Goal: Task Accomplishment & Management: Use online tool/utility

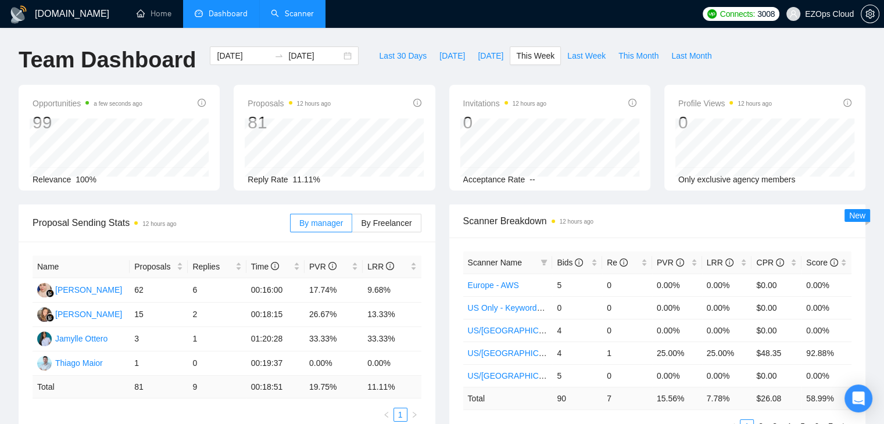
click at [296, 12] on link "Scanner" at bounding box center [292, 14] width 43 height 10
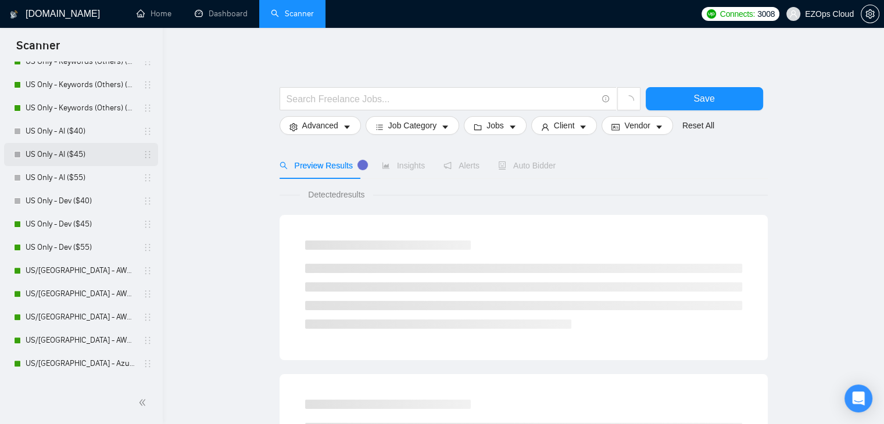
scroll to position [349, 0]
click at [79, 219] on link "US Only - Dev ($45)" at bounding box center [81, 223] width 110 height 23
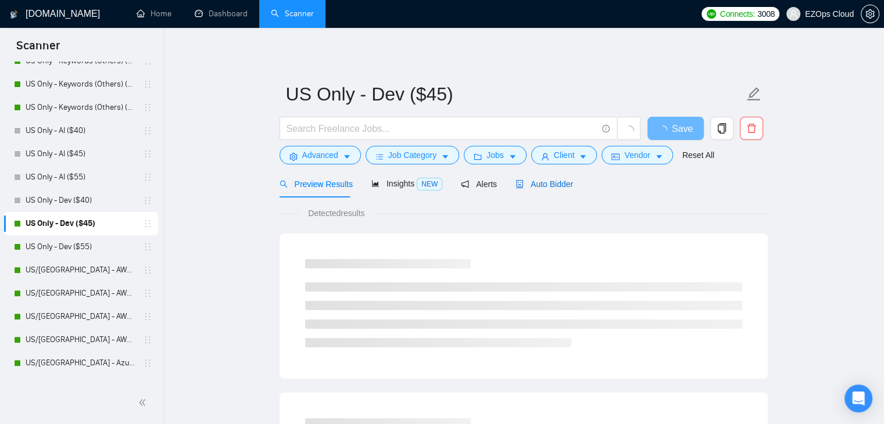
click at [566, 180] on span "Auto Bidder" at bounding box center [545, 184] width 58 height 9
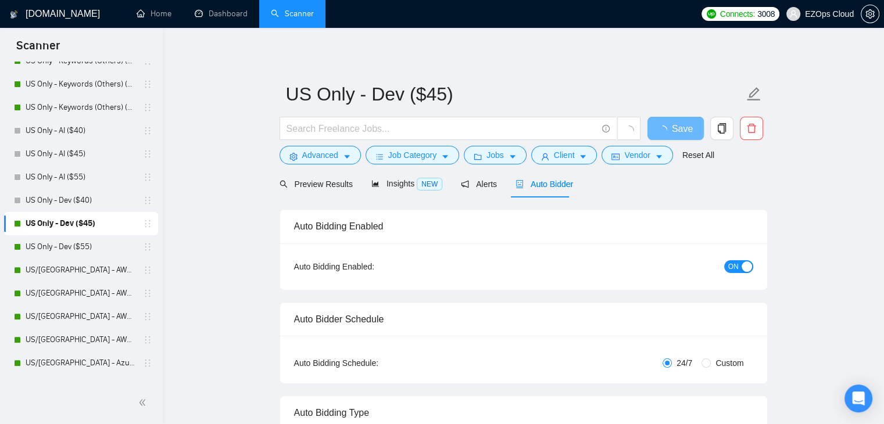
checkbox input "true"
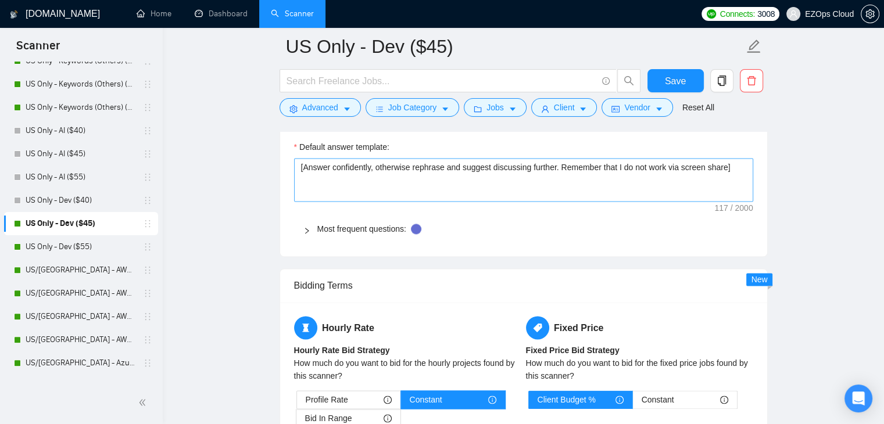
scroll to position [1604, 0]
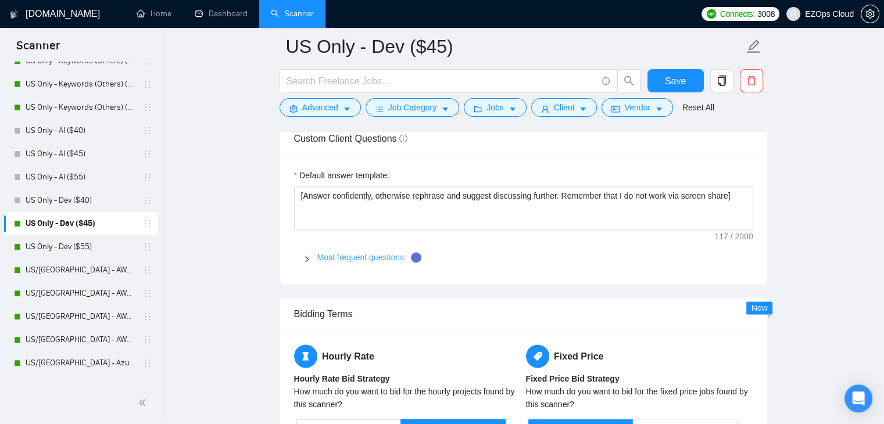
click at [332, 258] on link "Most frequent questions:" at bounding box center [361, 257] width 89 height 9
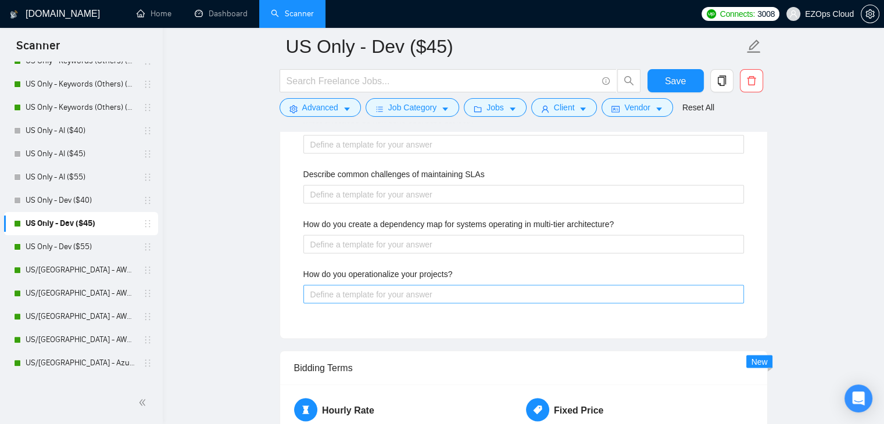
scroll to position [2010, 0]
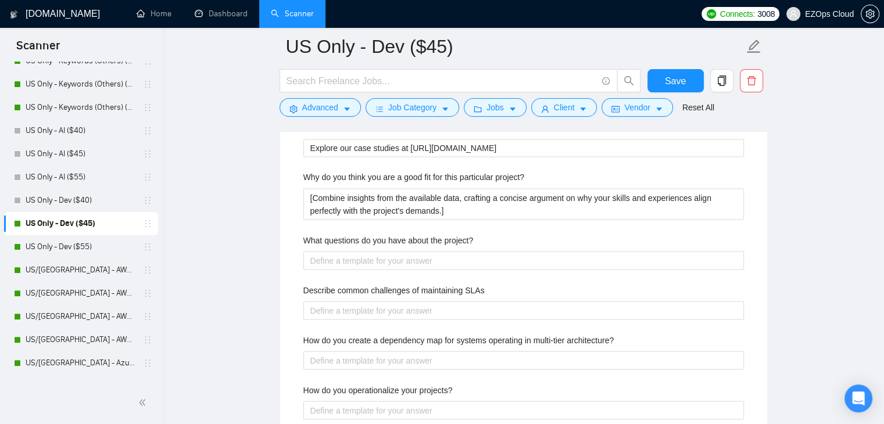
drag, startPoint x: 55, startPoint y: 242, endPoint x: 505, endPoint y: 190, distance: 453.4
click at [55, 242] on link "US Only - Dev ($55)" at bounding box center [81, 246] width 110 height 23
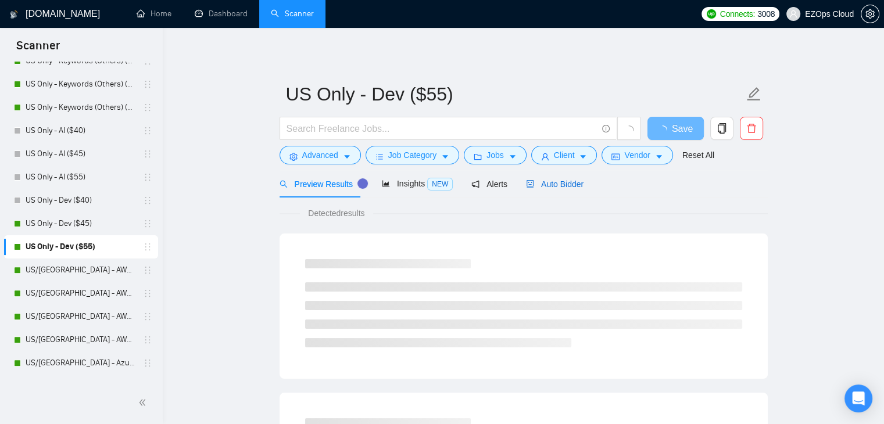
click at [556, 185] on span "Auto Bidder" at bounding box center [555, 184] width 58 height 9
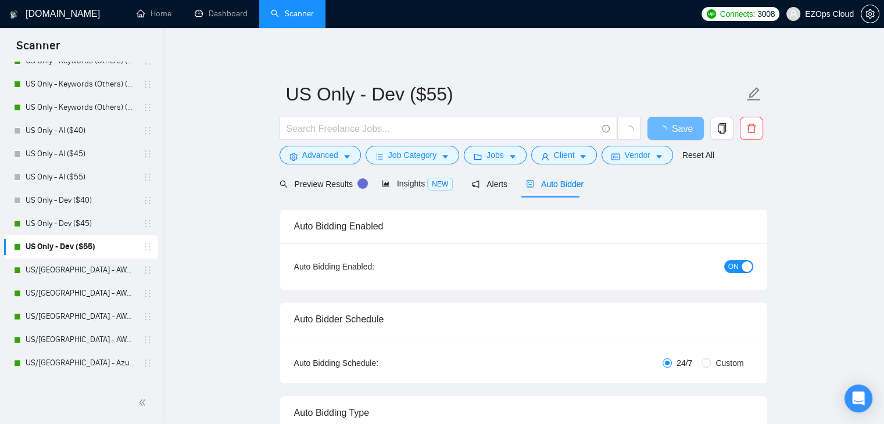
checkbox input "true"
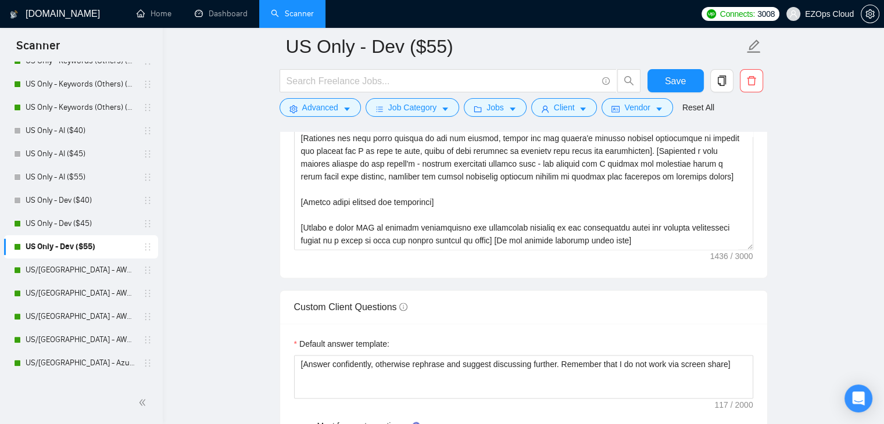
scroll to position [1513, 0]
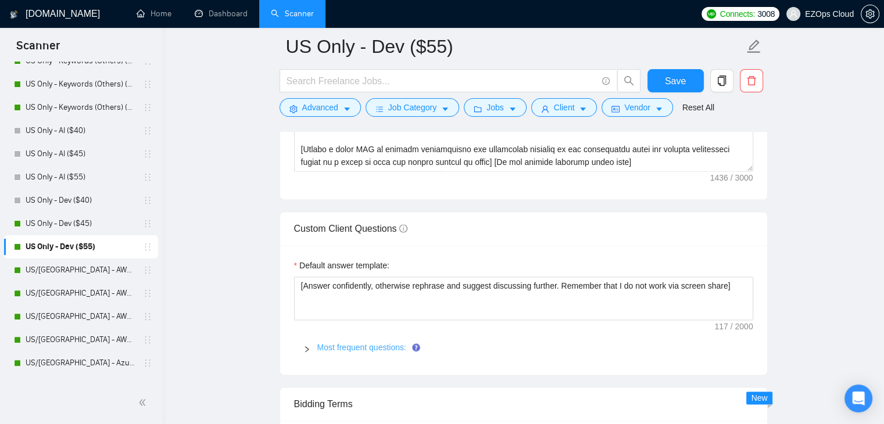
click at [390, 345] on link "Most frequent questions:" at bounding box center [361, 347] width 89 height 9
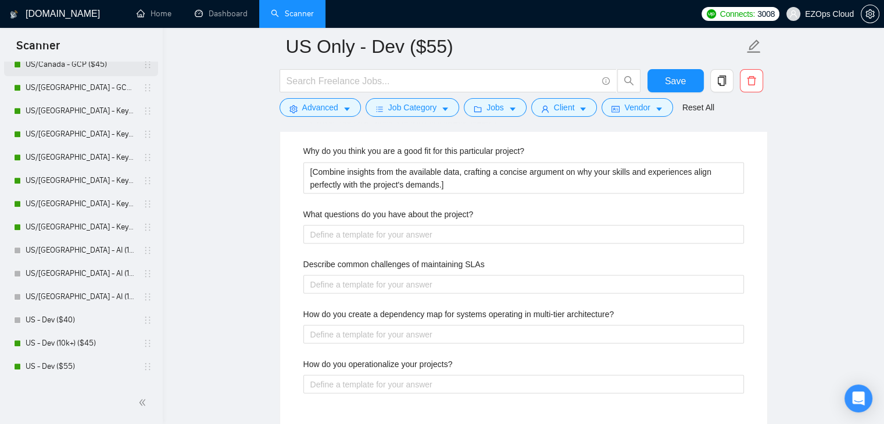
scroll to position [756, 0]
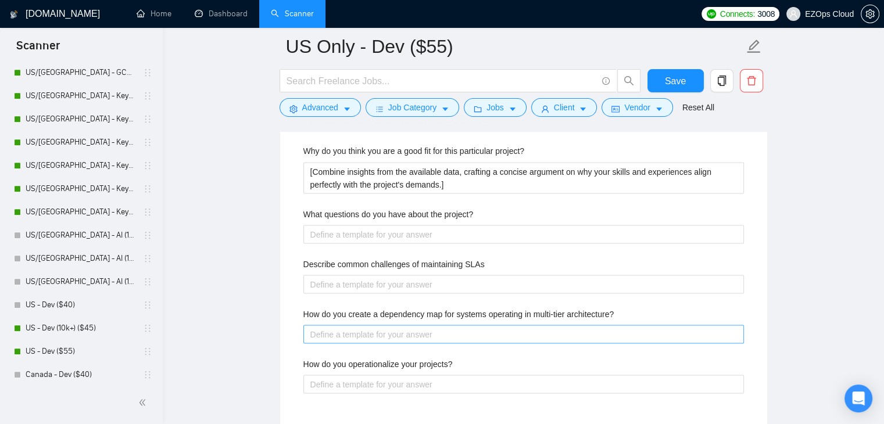
drag, startPoint x: 71, startPoint y: 324, endPoint x: 445, endPoint y: 333, distance: 373.8
click at [71, 324] on link "US - Dev (10k+) ($45)" at bounding box center [81, 328] width 110 height 23
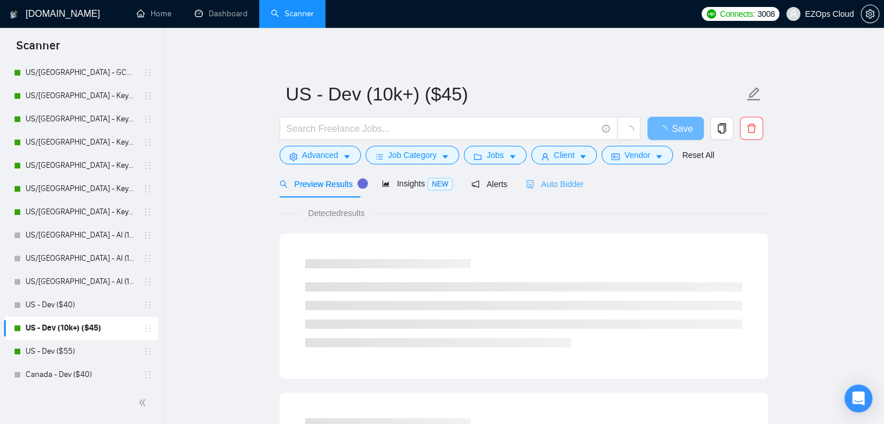
click at [565, 191] on div "Auto Bidder" at bounding box center [555, 183] width 58 height 27
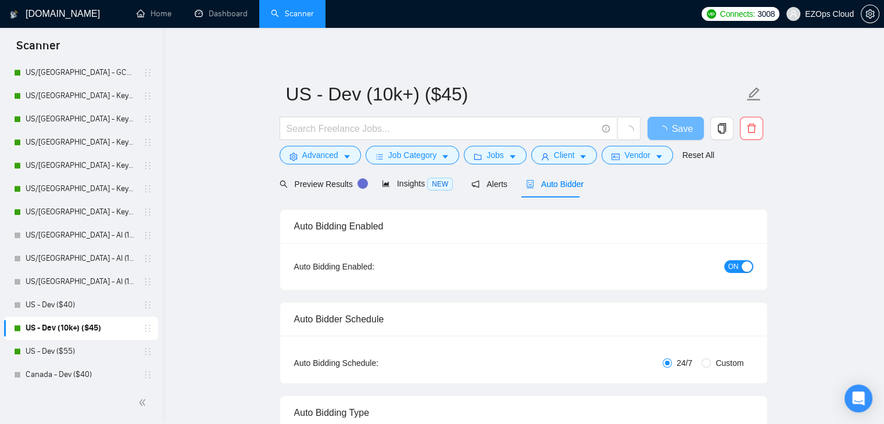
checkbox input "true"
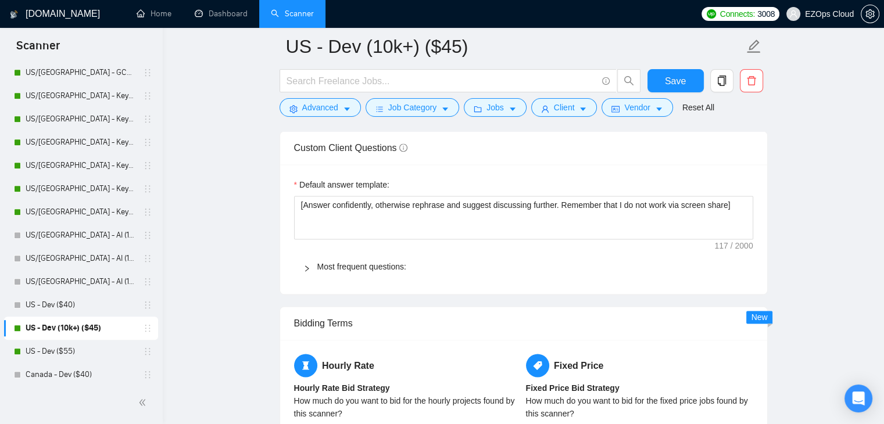
scroll to position [1623, 0]
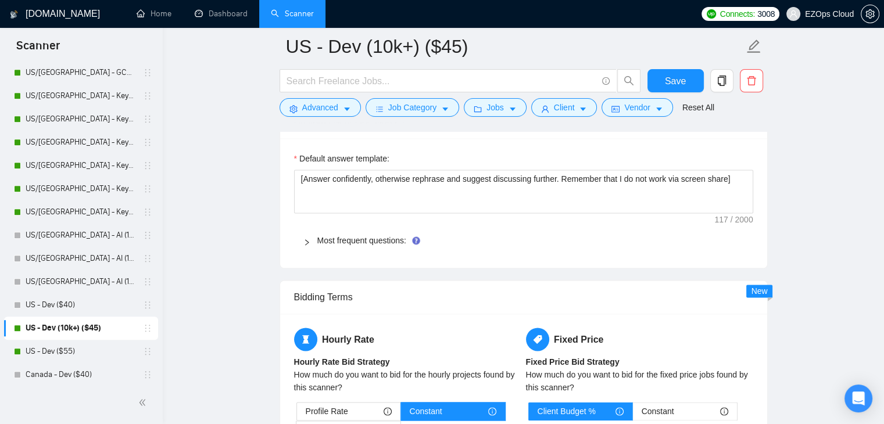
click at [357, 234] on span "Most frequent questions:" at bounding box center [530, 240] width 427 height 13
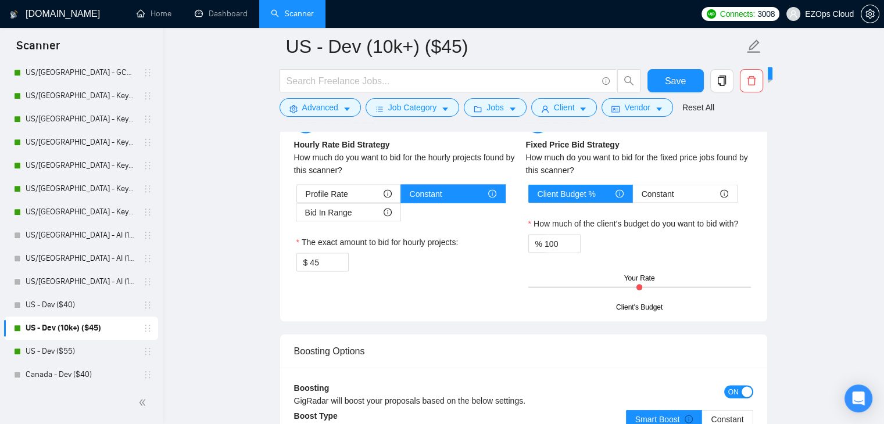
scroll to position [2436, 0]
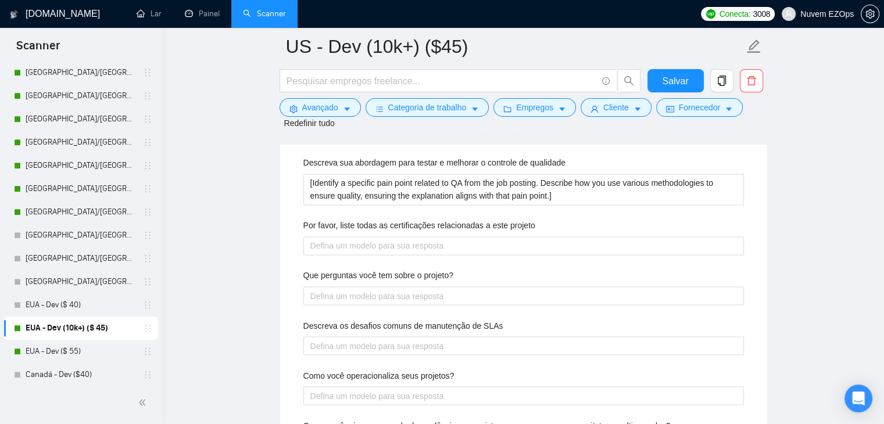
scroll to position [1913, 0]
click at [50, 361] on link "EUA - Dev ($ 55)" at bounding box center [81, 351] width 110 height 23
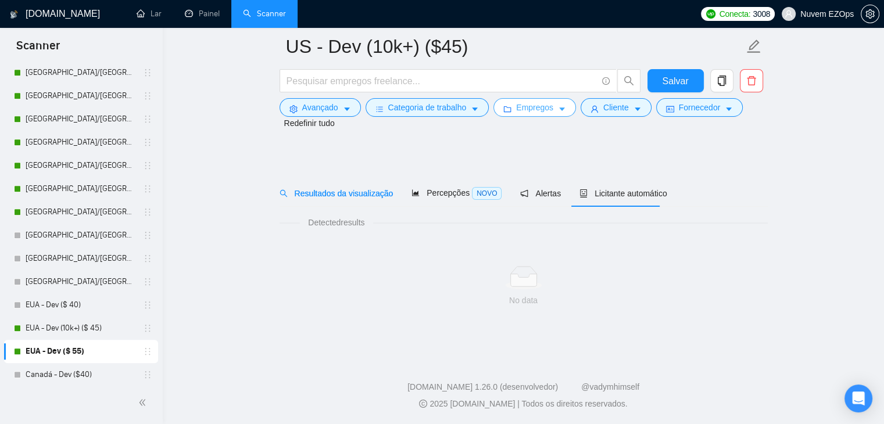
scroll to position [13, 0]
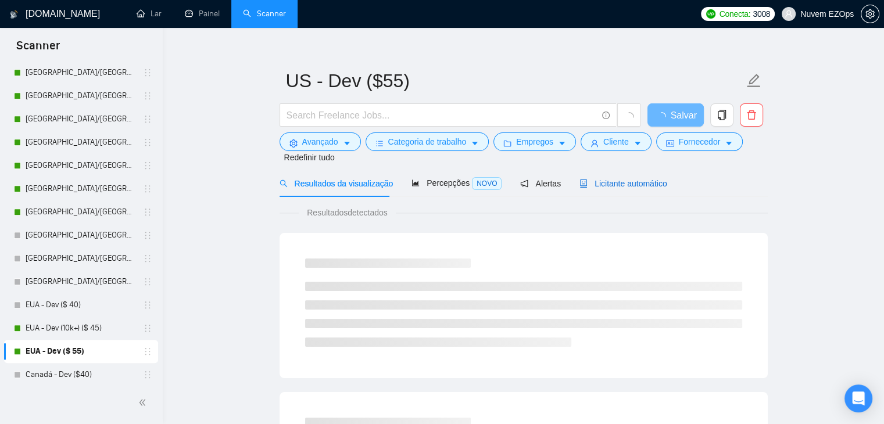
click at [618, 179] on font "Licitante automático" at bounding box center [631, 183] width 73 height 9
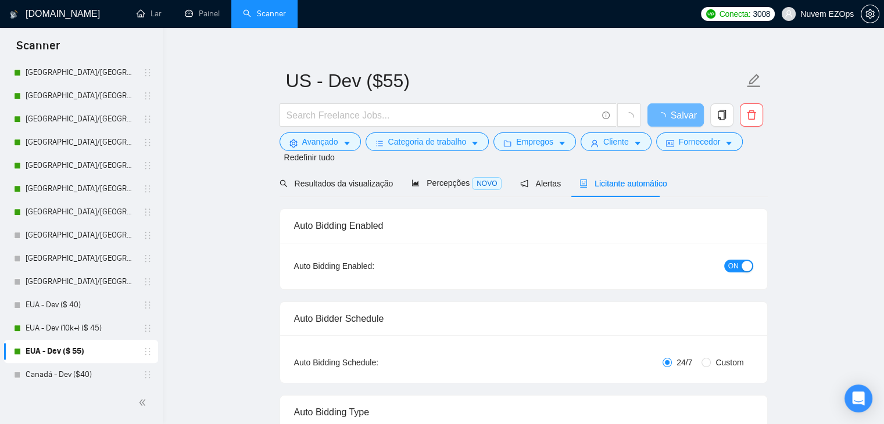
checkbox input "true"
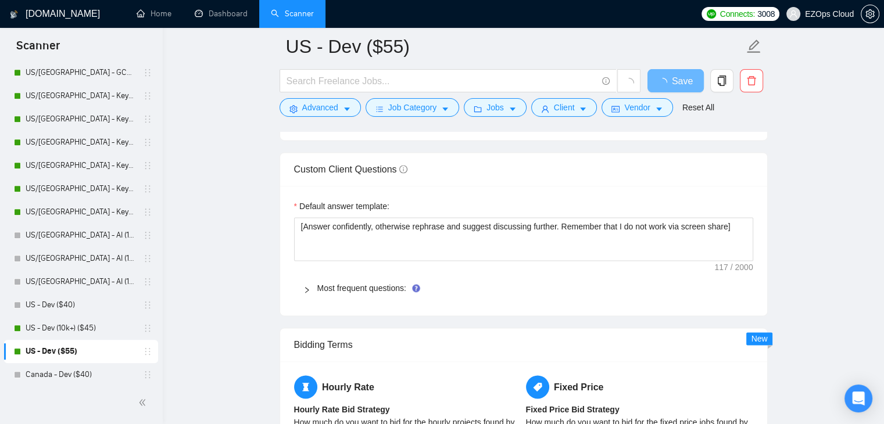
scroll to position [1583, 0]
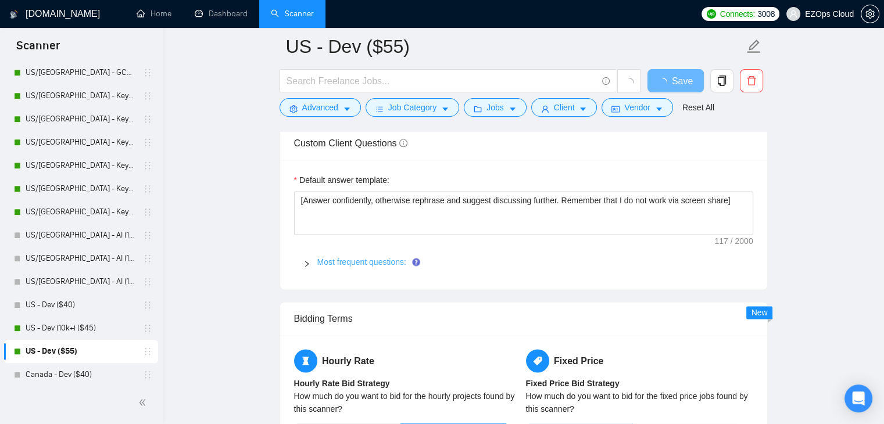
click at [386, 265] on link "Most frequent questions:" at bounding box center [361, 261] width 89 height 9
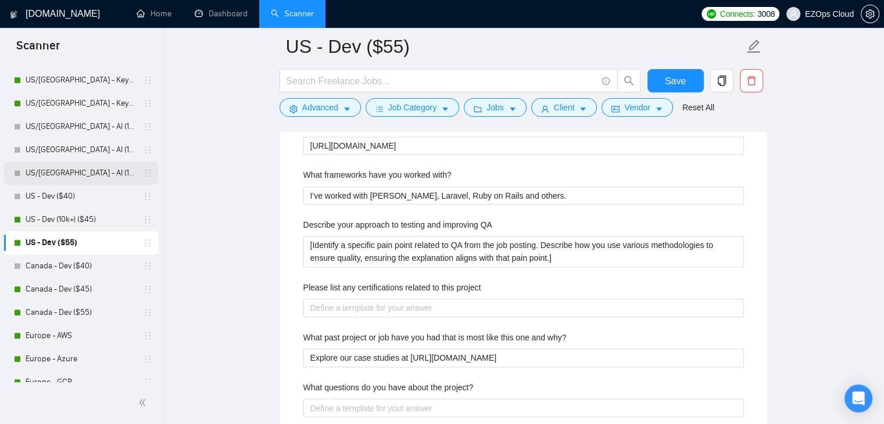
scroll to position [872, 0]
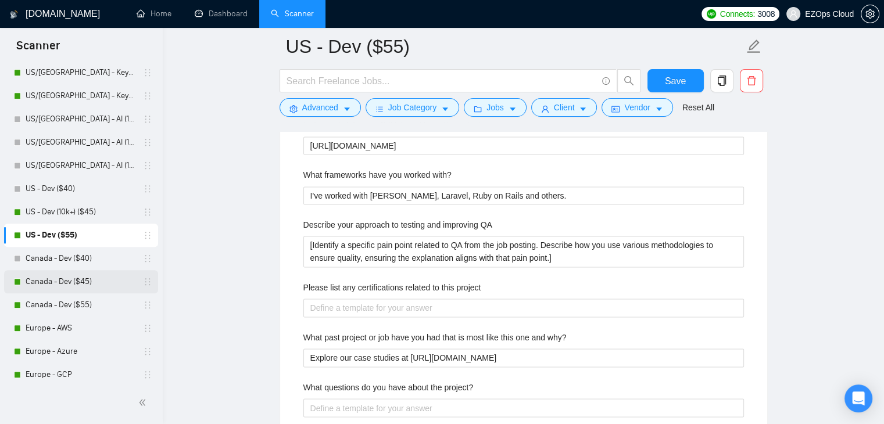
click at [81, 278] on link "Canada - Dev ($45)" at bounding box center [81, 281] width 110 height 23
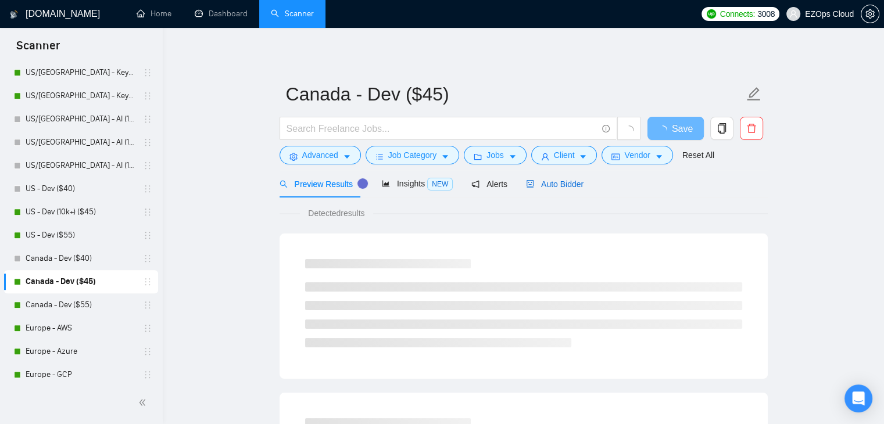
click at [564, 178] on div "Auto Bidder" at bounding box center [555, 184] width 58 height 13
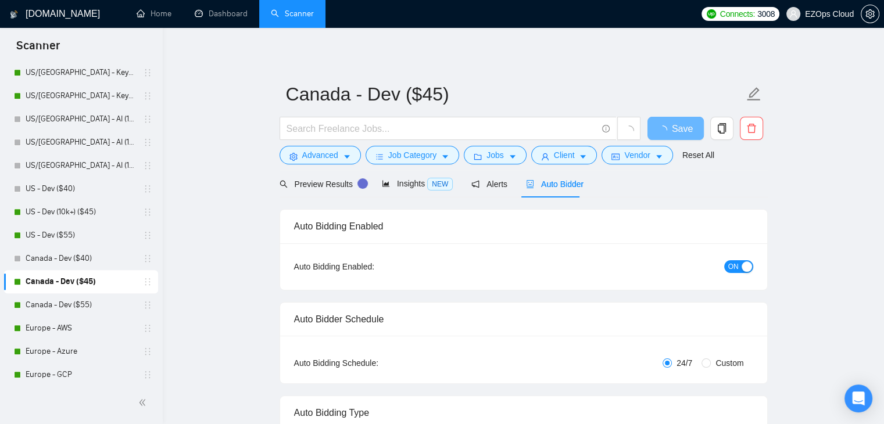
checkbox input "true"
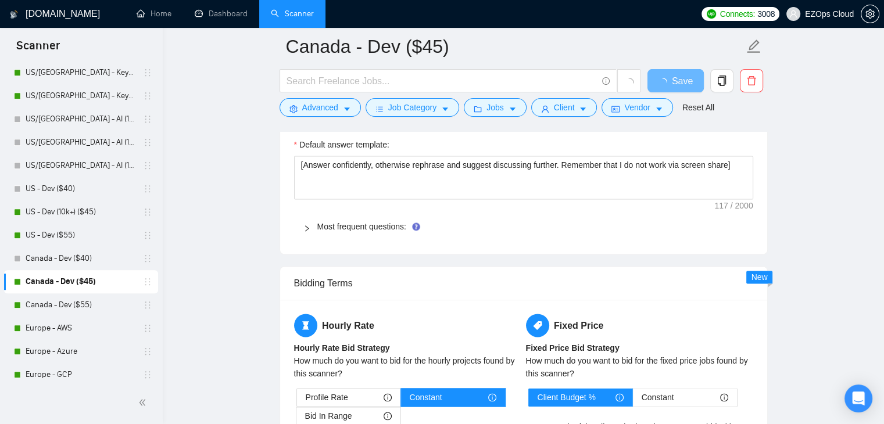
scroll to position [1606, 0]
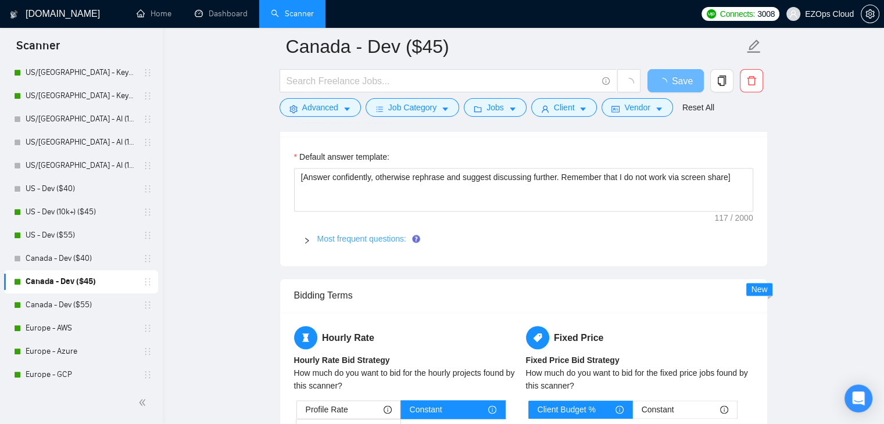
click at [348, 235] on link "Most frequent questions:" at bounding box center [361, 238] width 89 height 9
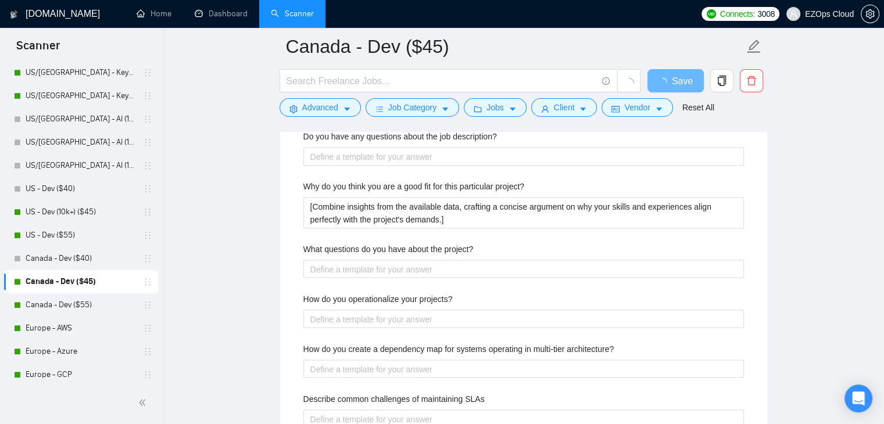
scroll to position [2187, 0]
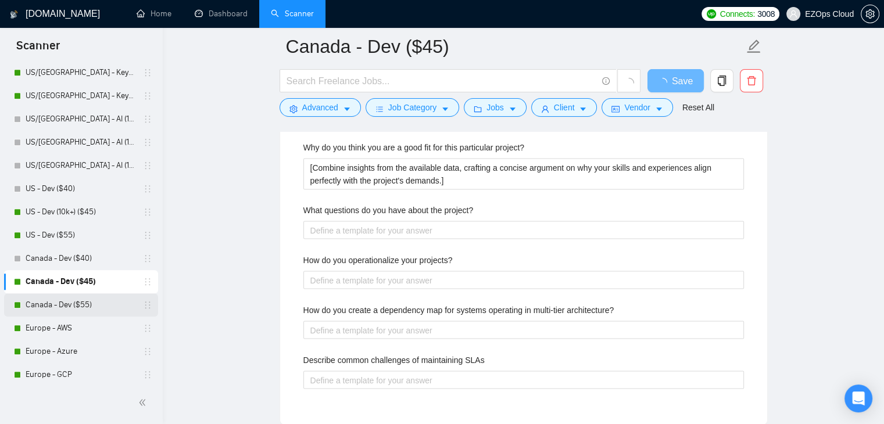
click at [87, 309] on link "Canada - Dev ($55)" at bounding box center [81, 305] width 110 height 23
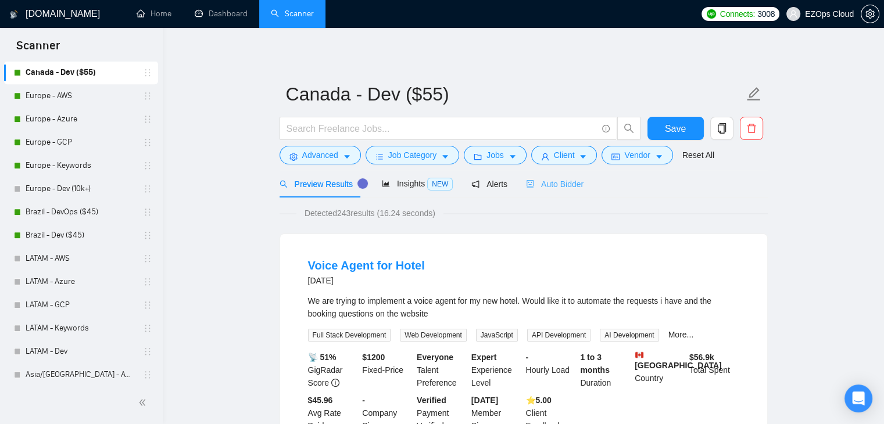
click at [570, 191] on div "Auto Bidder" at bounding box center [555, 183] width 58 height 27
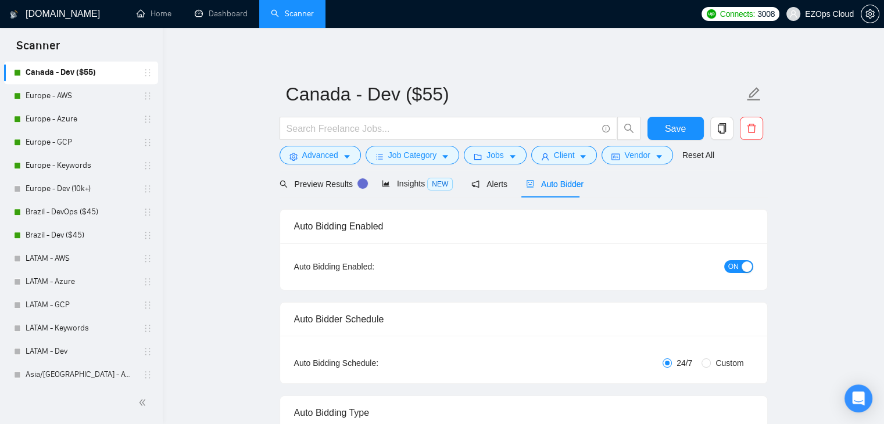
checkbox input "true"
